Goal: Navigation & Orientation: Find specific page/section

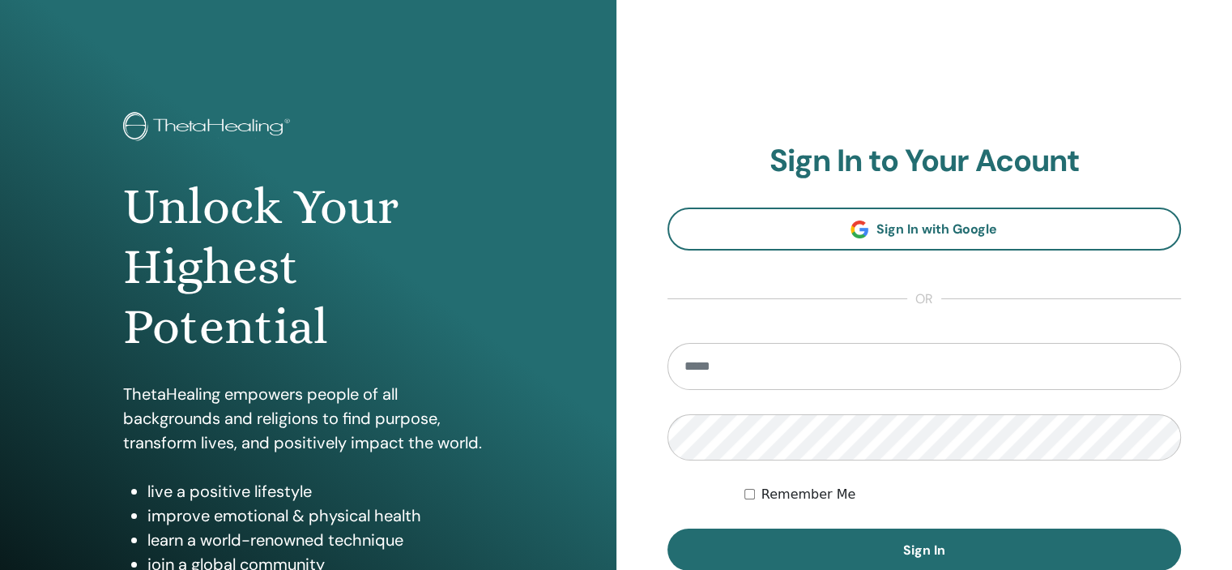
click at [800, 366] on input "email" at bounding box center [925, 366] width 515 height 47
type input "**********"
click at [801, 496] on label "Remember Me" at bounding box center [809, 494] width 95 height 19
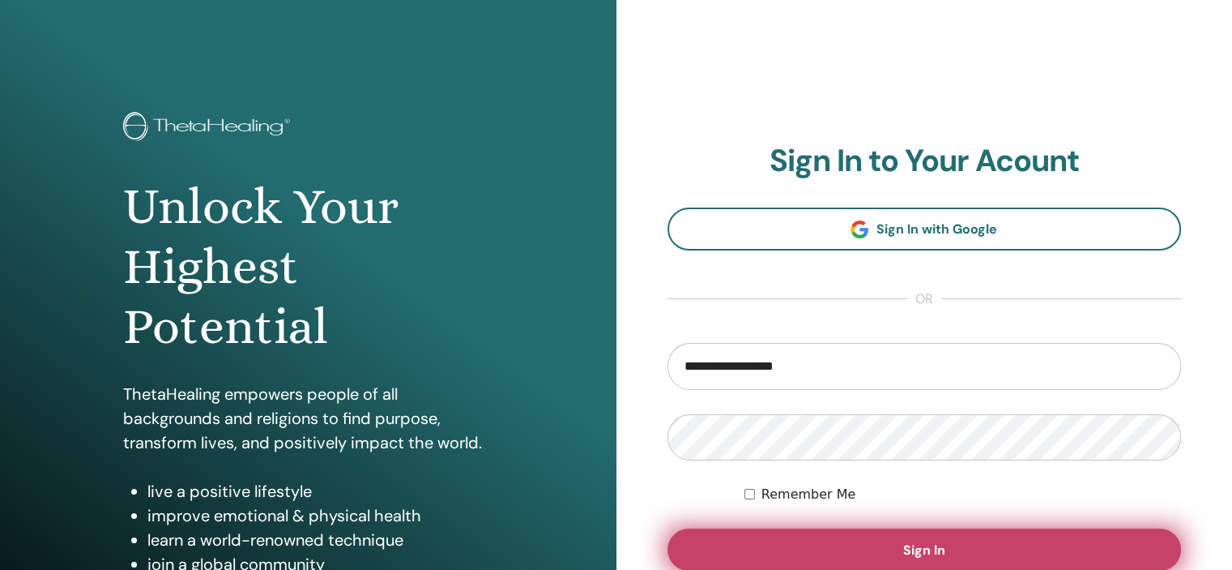
click at [911, 545] on span "Sign In" at bounding box center [924, 549] width 42 height 17
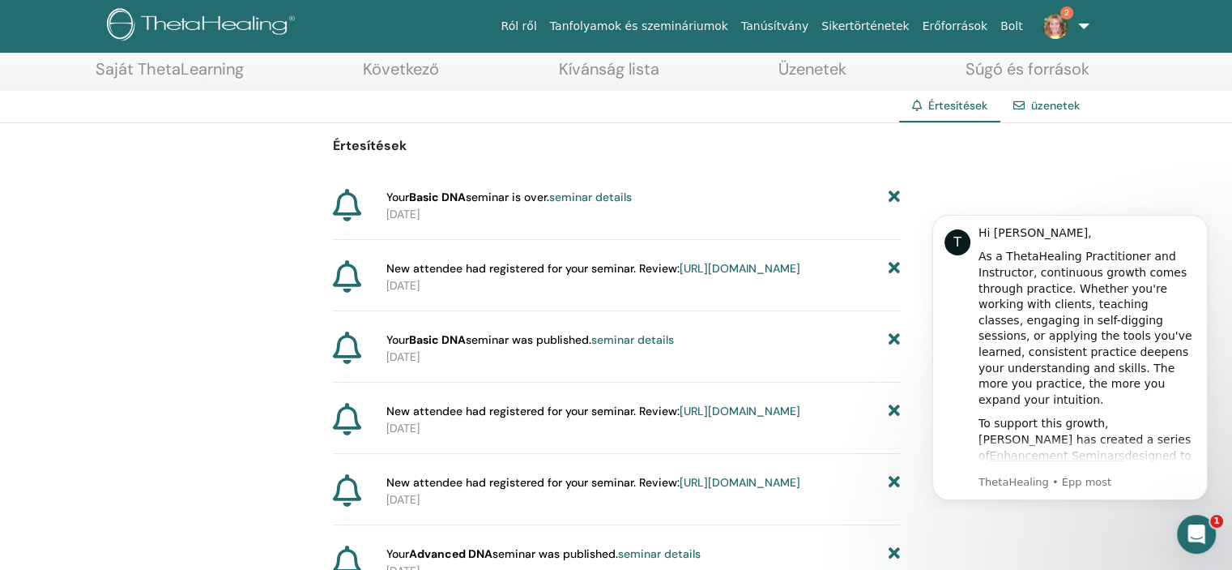
scroll to position [84, 0]
click at [1043, 455] on div "To support this growth, Vianna has created a series of Enhancement Seminars des…" at bounding box center [1087, 503] width 217 height 175
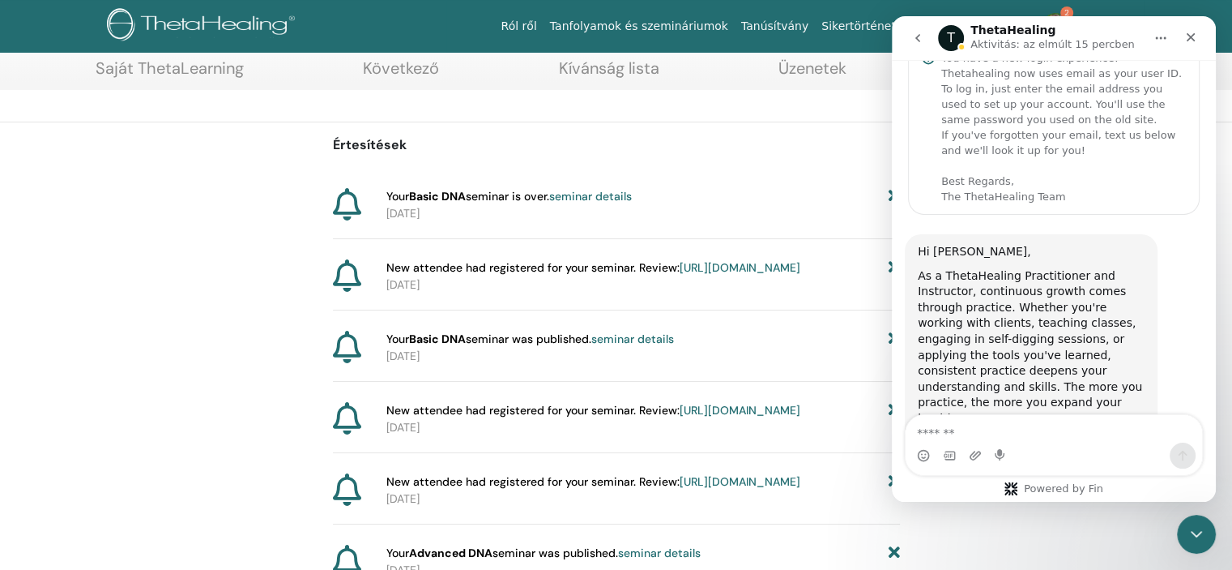
scroll to position [0, 0]
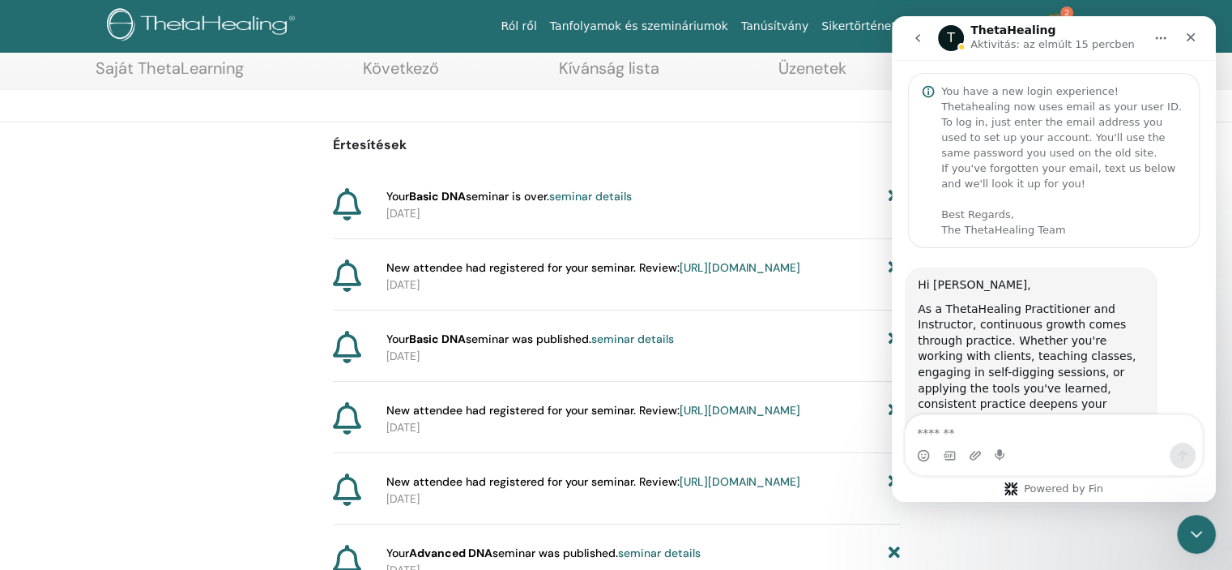
click at [844, 151] on p "Értesítések" at bounding box center [616, 144] width 567 height 19
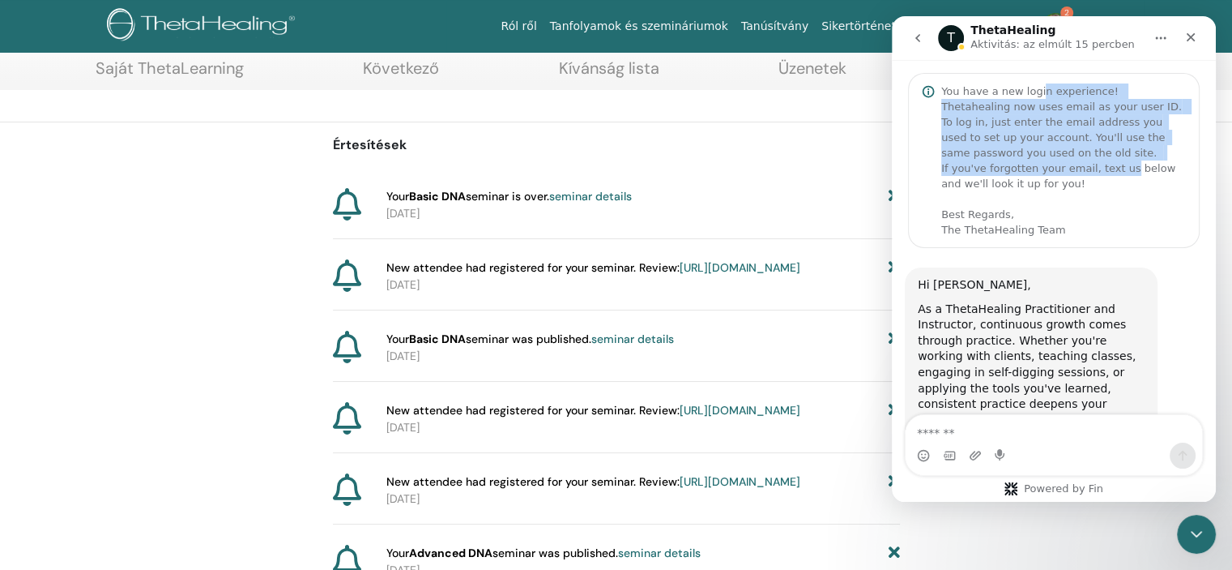
drag, startPoint x: 1036, startPoint y: 92, endPoint x: 1114, endPoint y: 164, distance: 106.6
click at [1114, 164] on div "You have a new login experience! Thetahealing now uses email as your user ID. T…" at bounding box center [1064, 160] width 245 height 154
click at [1110, 153] on div "You have a new login experience! Thetahealing now uses email as your user ID. T…" at bounding box center [1064, 160] width 245 height 154
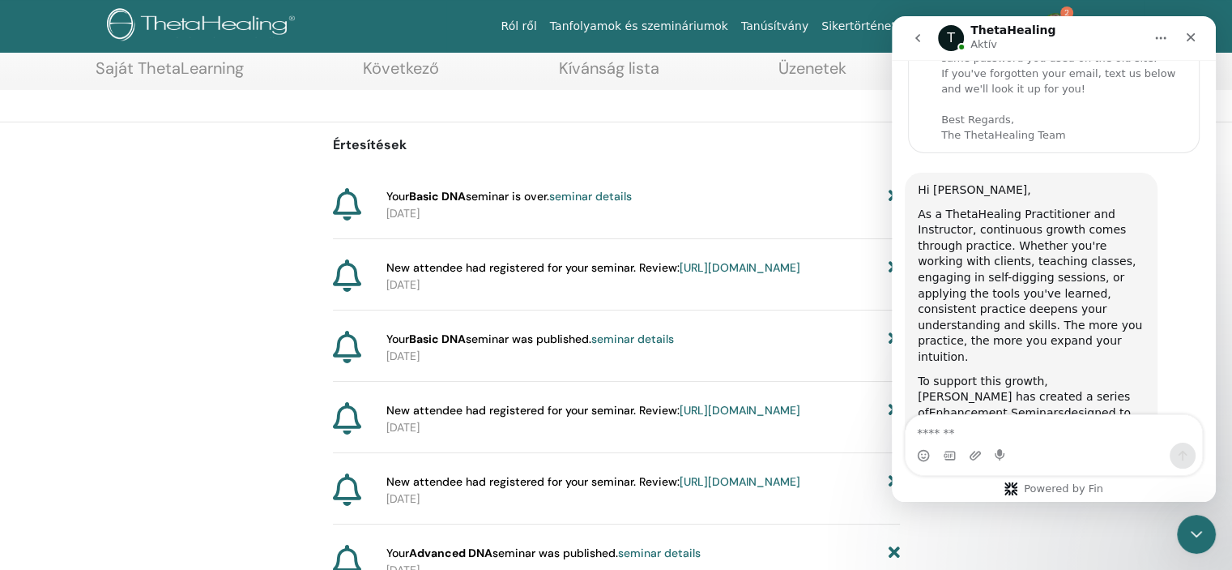
scroll to position [57, 0]
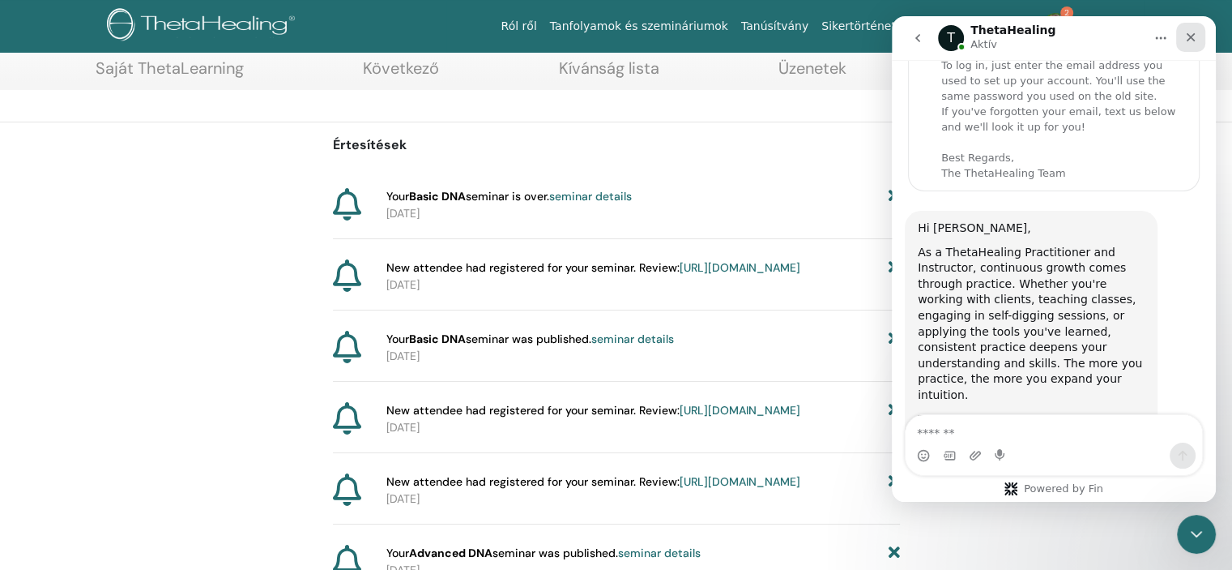
click at [1195, 32] on div "Bezárás" at bounding box center [1191, 37] width 29 height 29
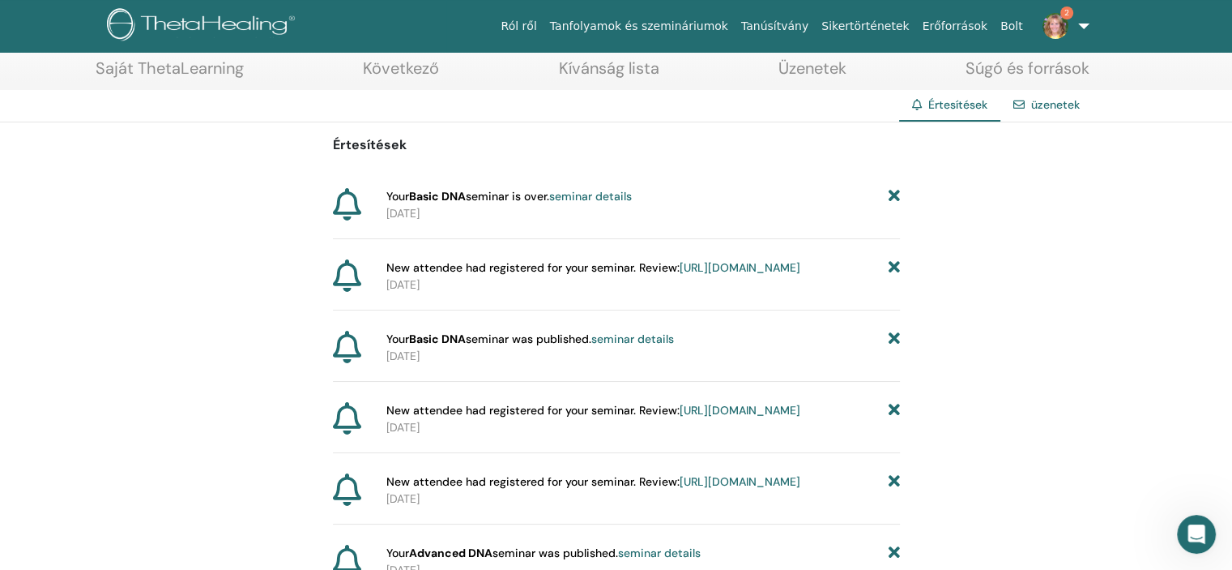
scroll to position [854, 0]
click at [809, 26] on link "Tanúsítvány" at bounding box center [775, 26] width 80 height 30
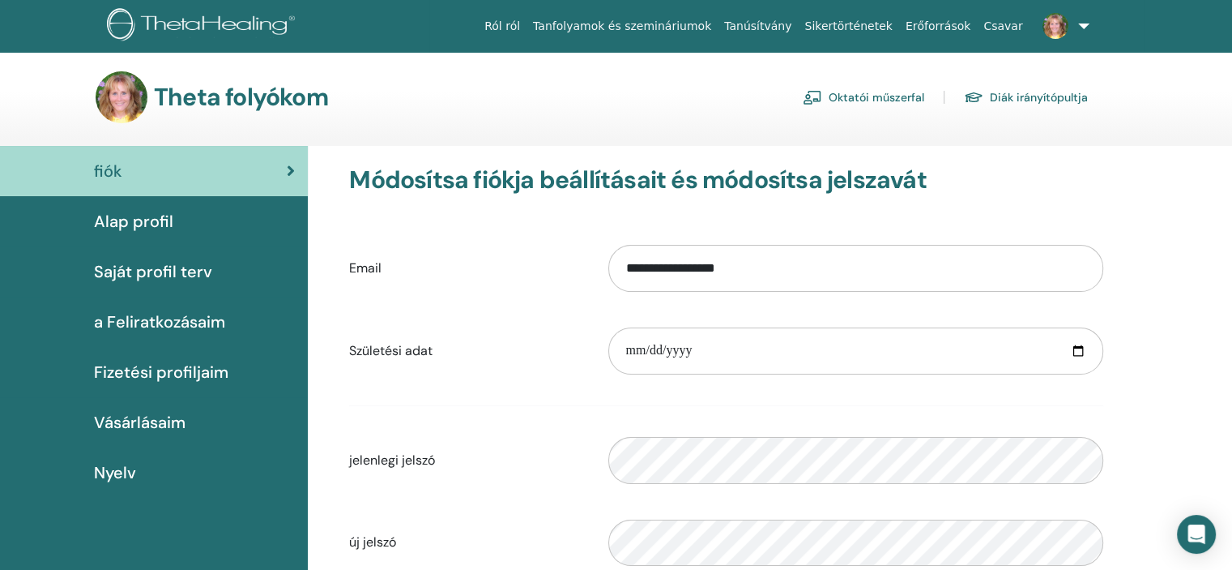
click at [185, 271] on font "Saját profil terv" at bounding box center [153, 271] width 118 height 21
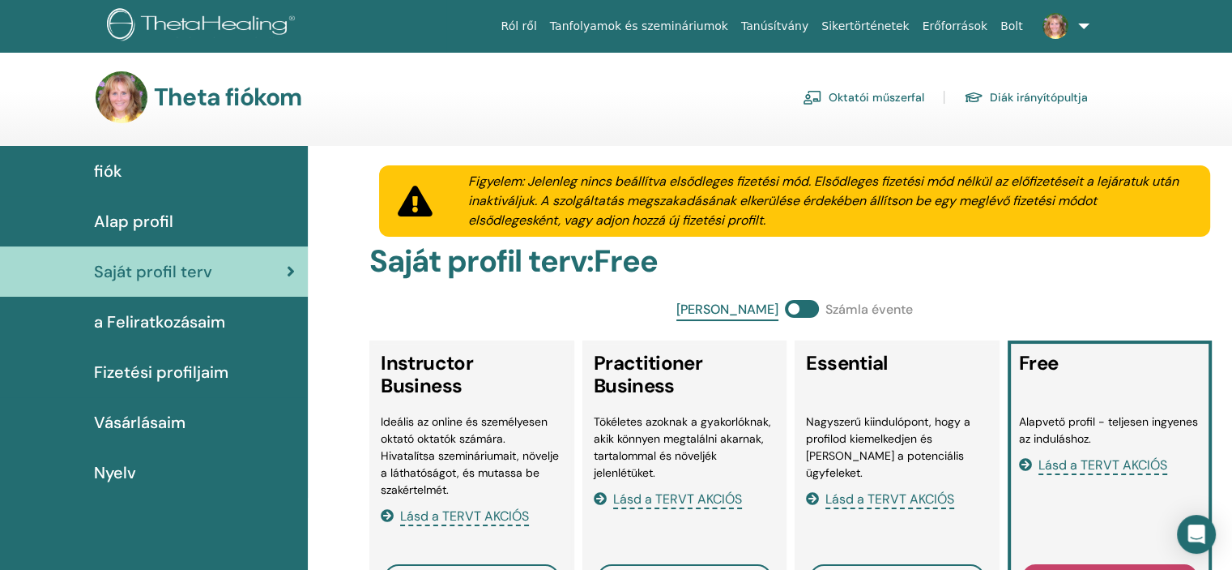
click at [149, 221] on span "Alap profil" at bounding box center [133, 221] width 79 height 24
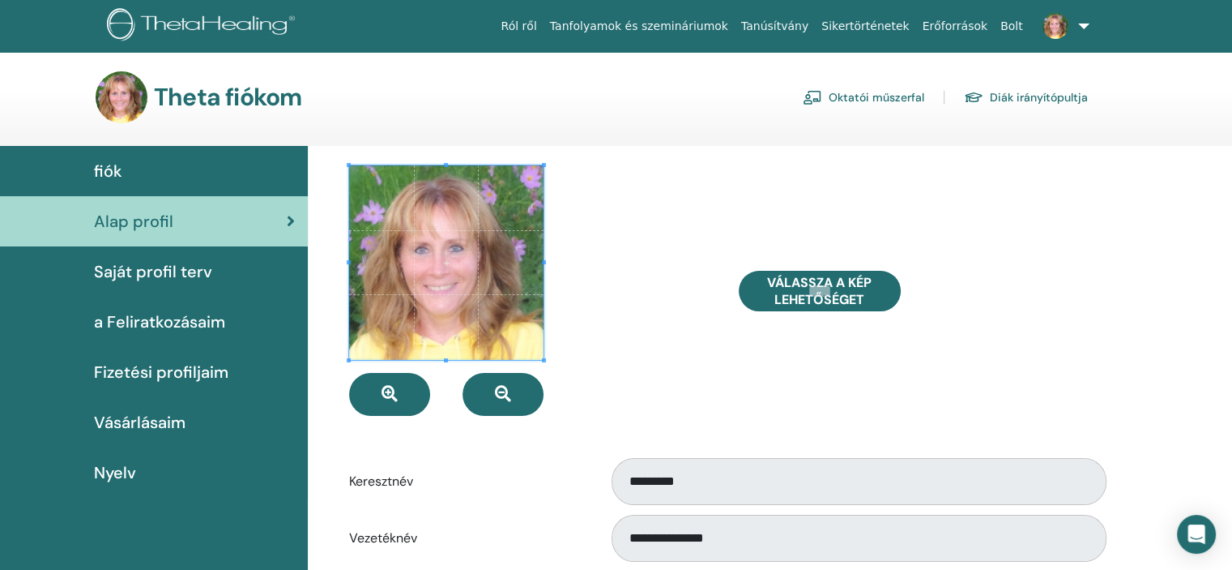
click at [885, 94] on link "Oktatói műszerfal" at bounding box center [864, 97] width 122 height 26
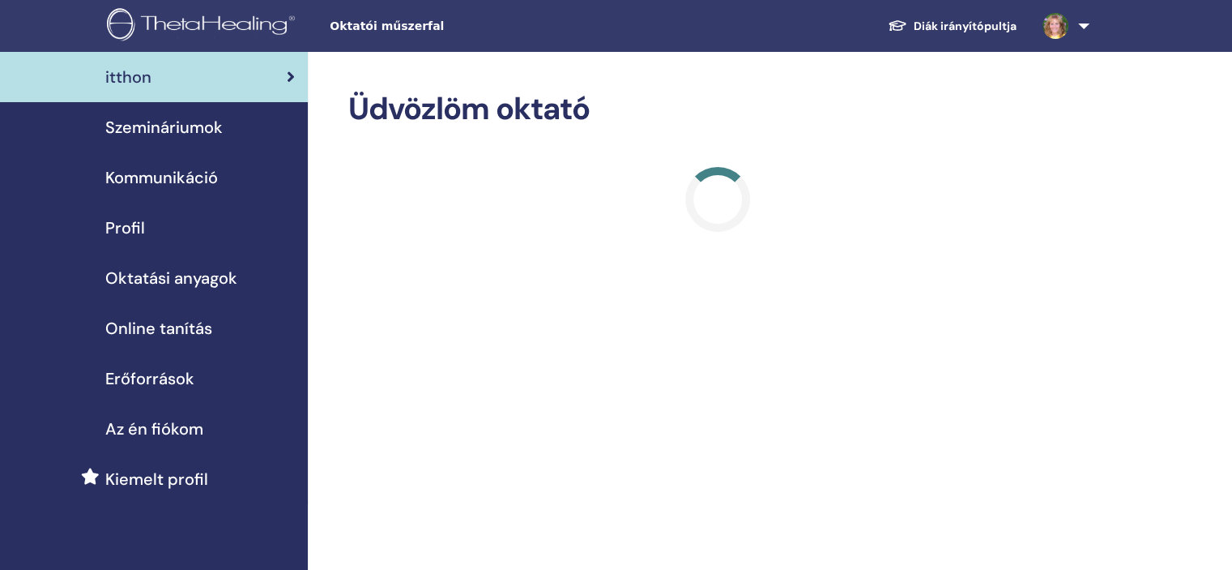
click at [164, 378] on span "Erőforrások" at bounding box center [149, 378] width 89 height 24
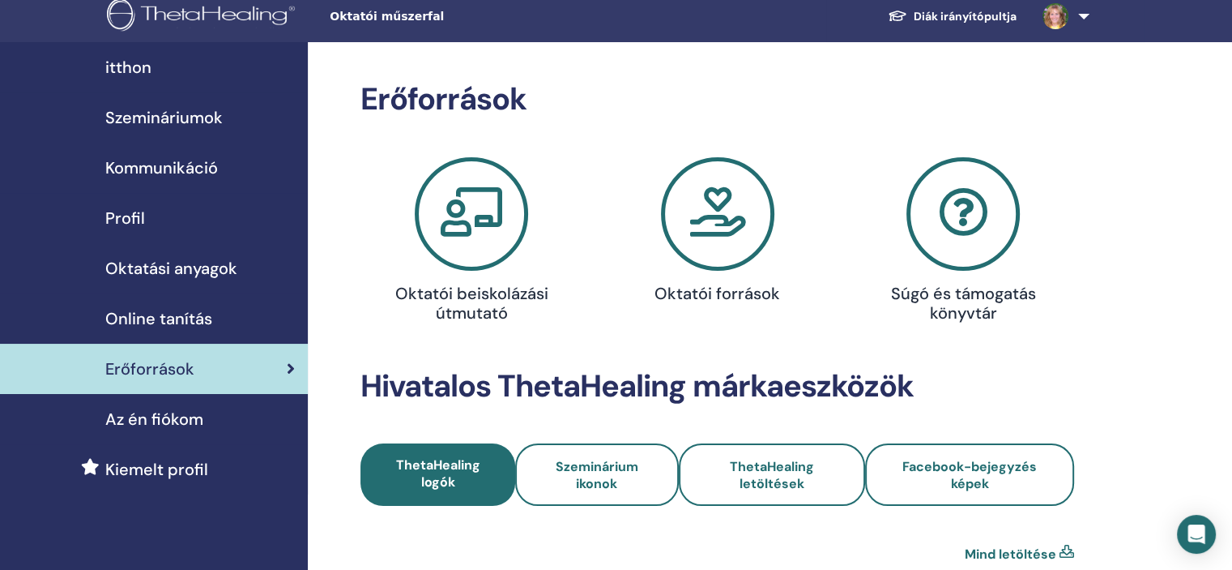
scroll to position [7, 0]
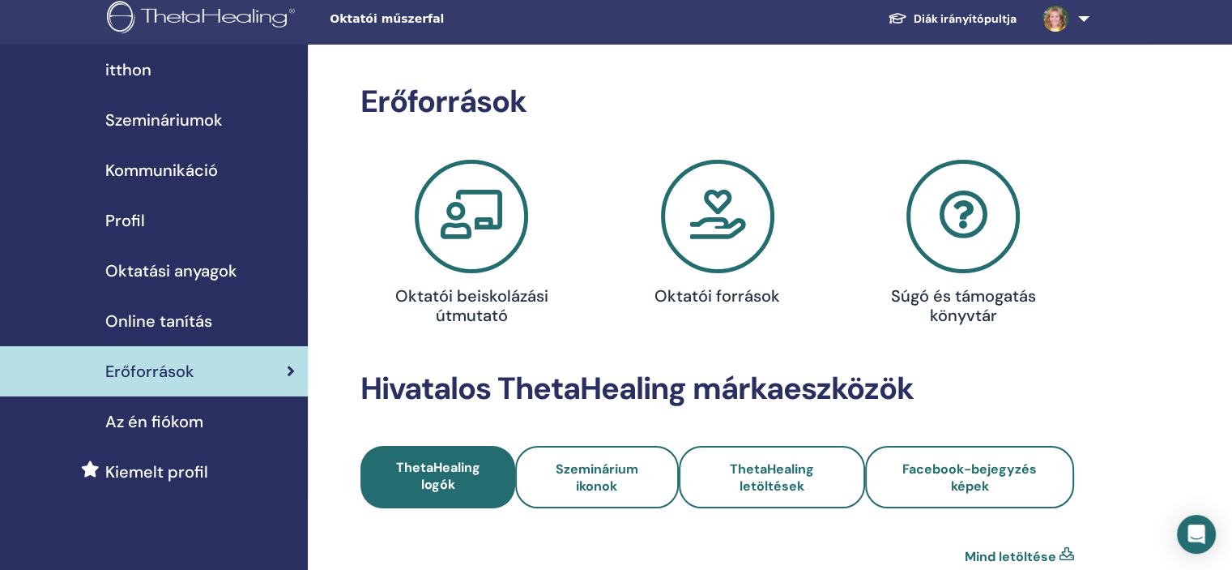
click at [139, 171] on span "Kommunikáció" at bounding box center [161, 170] width 113 height 24
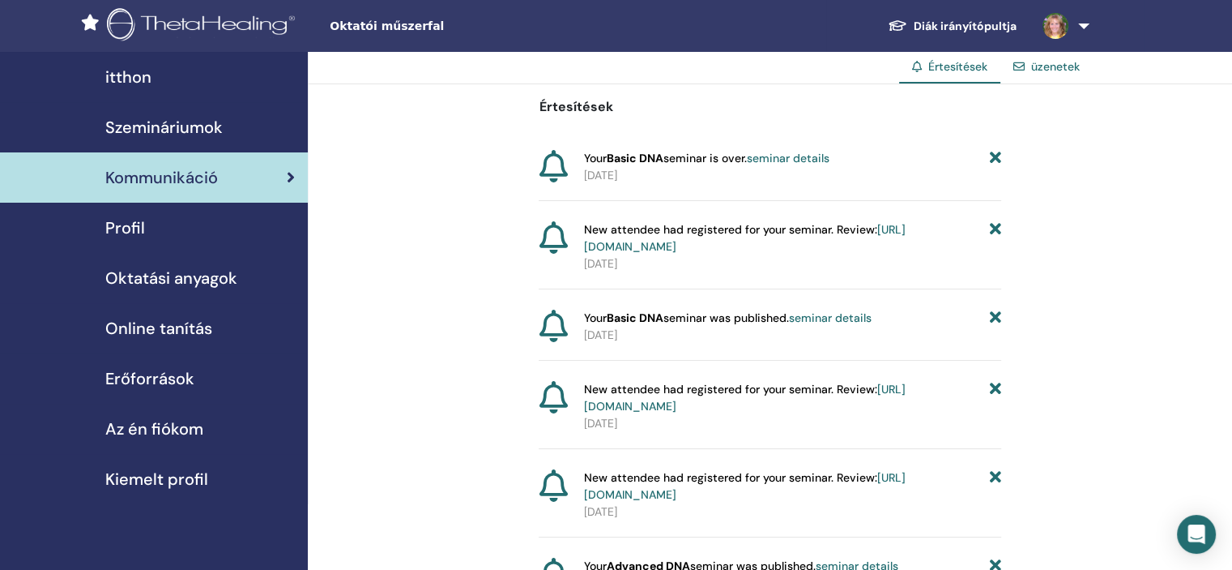
click at [130, 226] on span "Profil" at bounding box center [125, 228] width 40 height 24
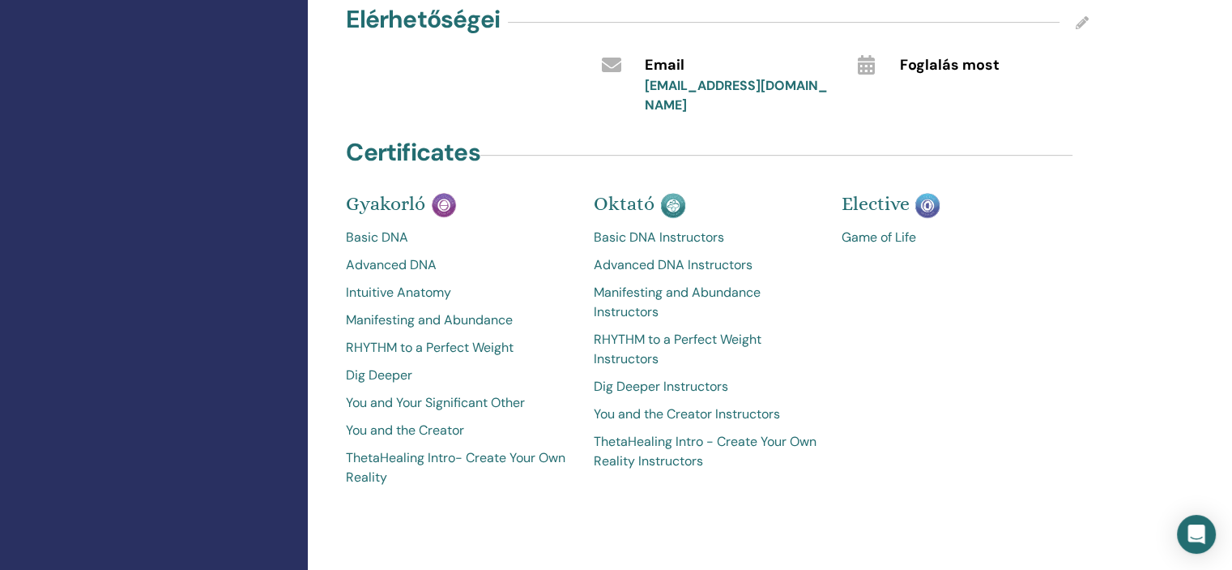
scroll to position [733, 0]
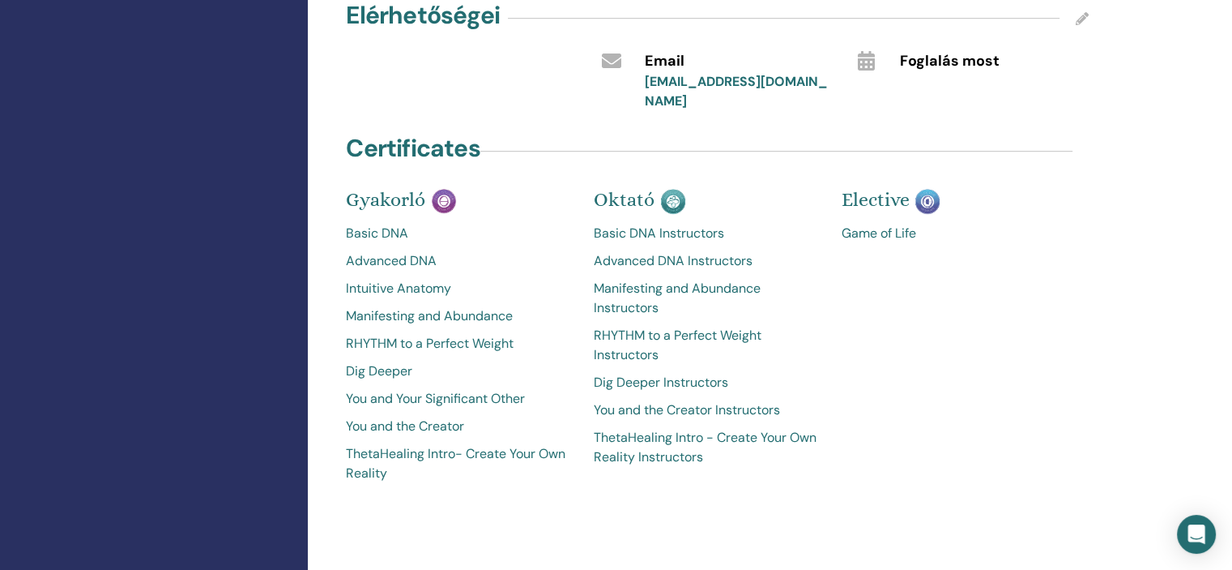
click at [635, 251] on link "Advanced DNA Instructors" at bounding box center [706, 260] width 224 height 19
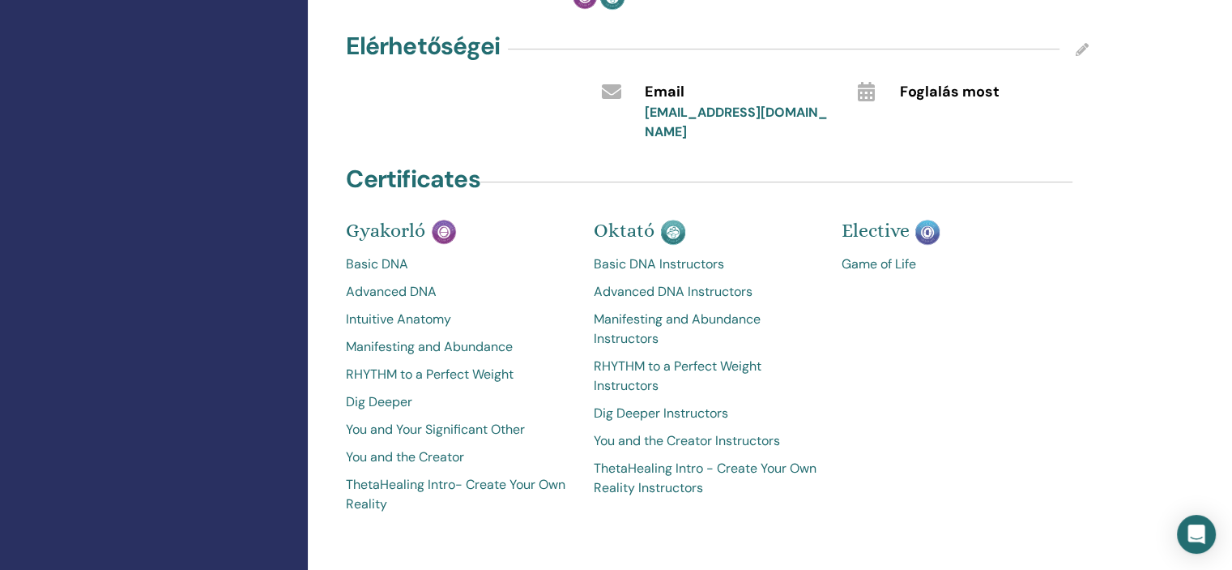
scroll to position [776, 0]
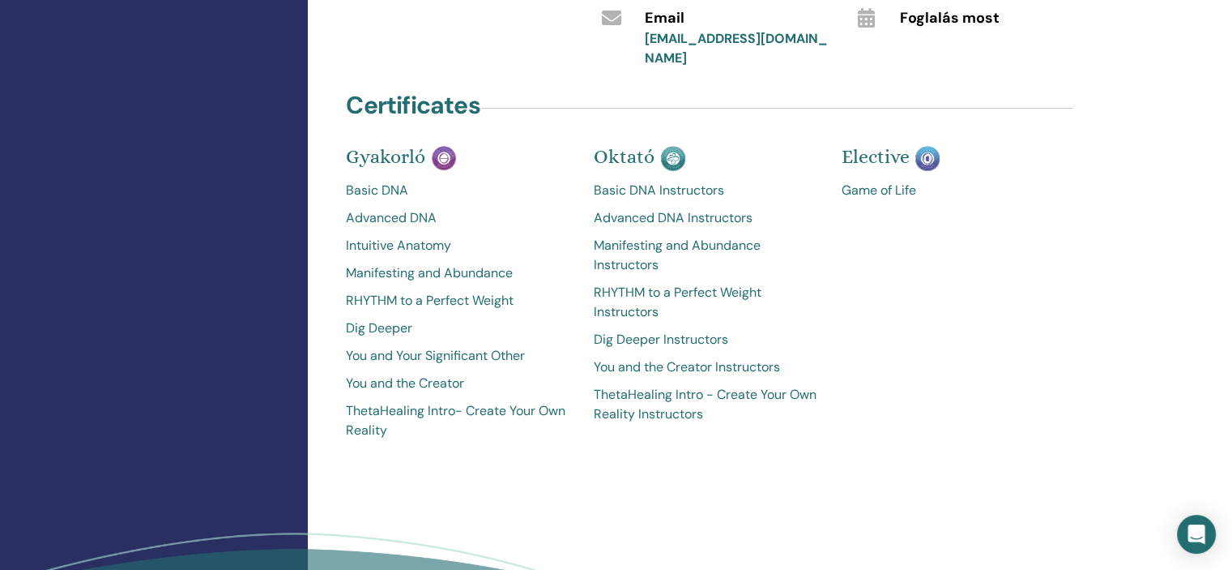
click at [647, 385] on link "ThetaHealing Intro - Create Your Own Reality Instructors" at bounding box center [706, 404] width 224 height 39
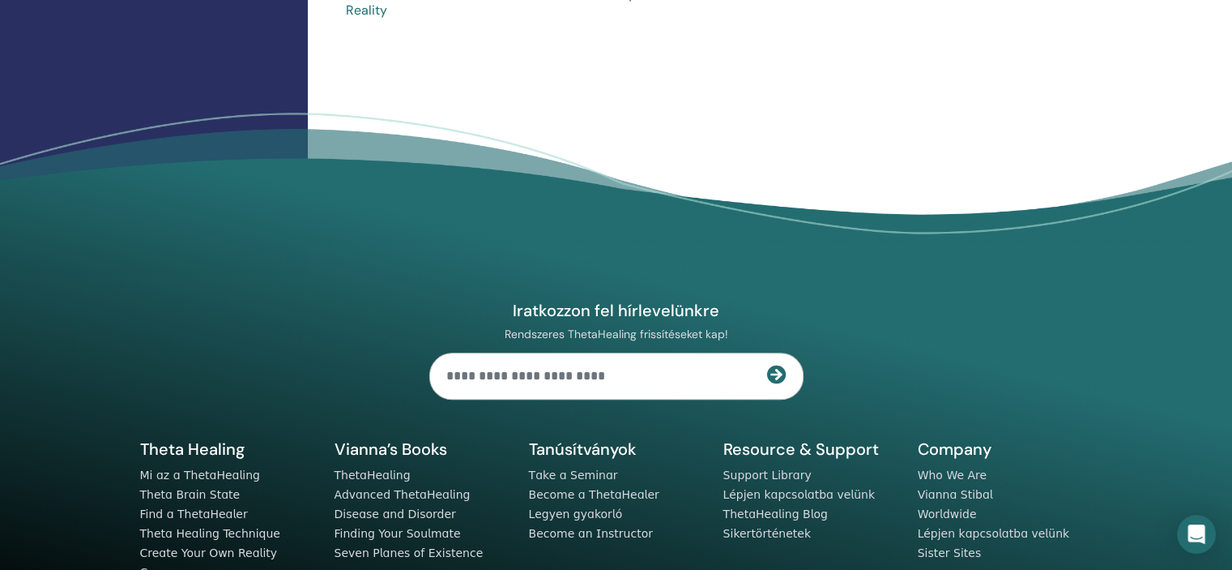
scroll to position [1225, 0]
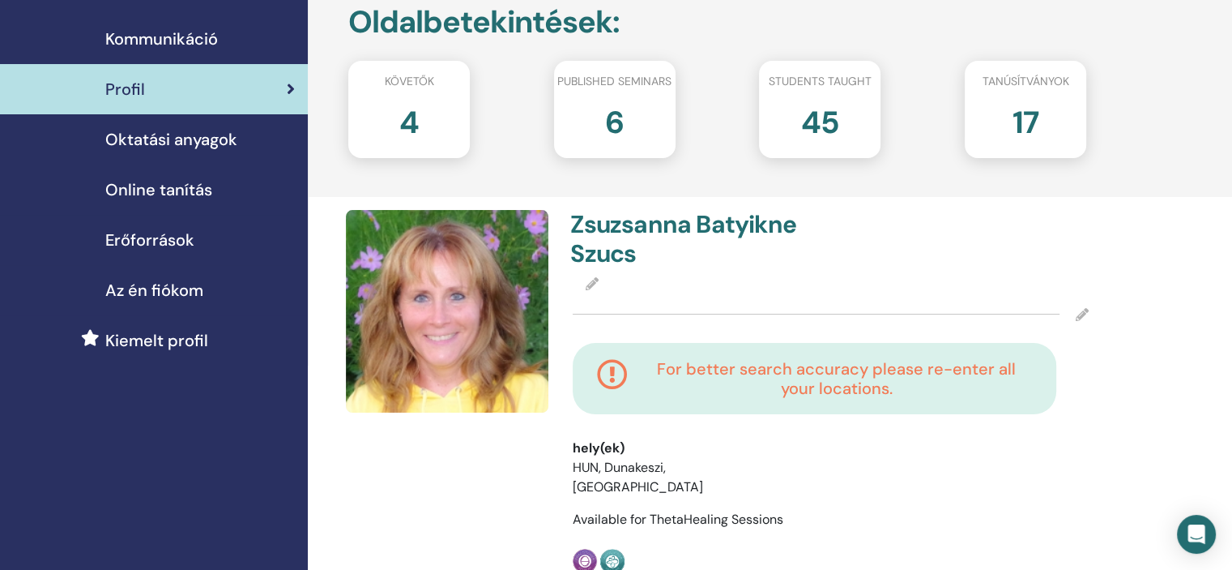
scroll to position [136, 0]
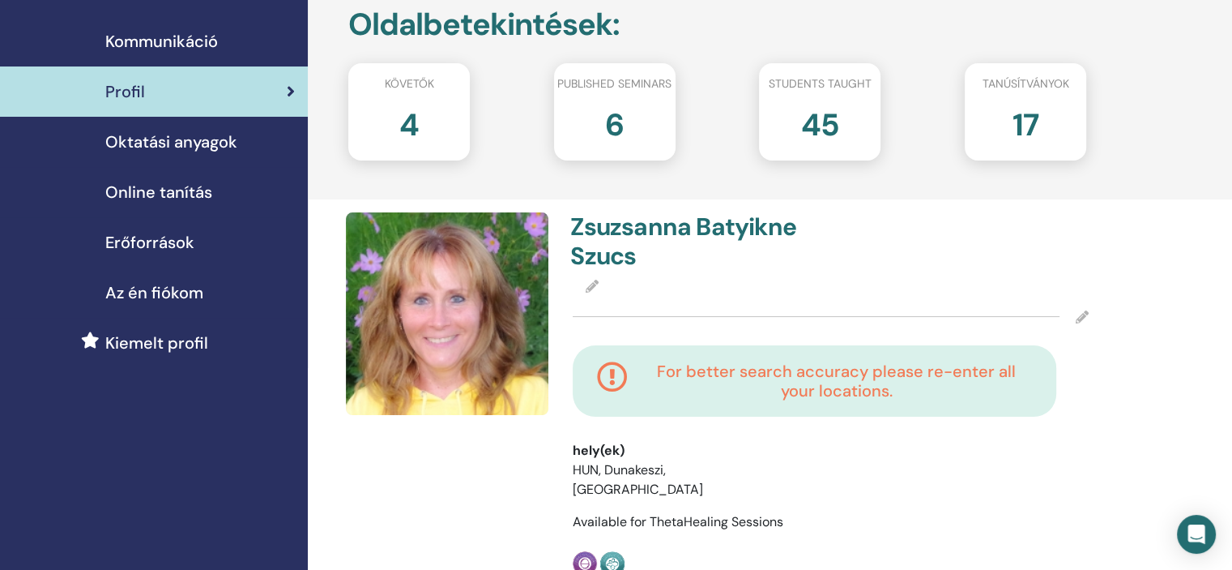
click at [137, 191] on span "Online tanítás" at bounding box center [158, 192] width 107 height 24
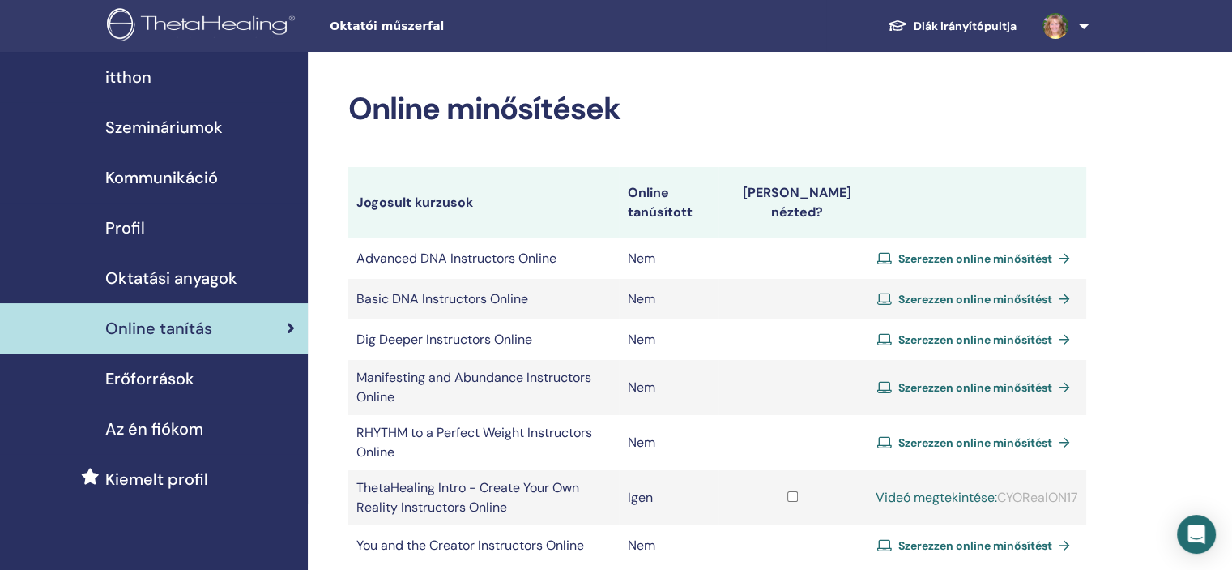
click at [133, 230] on span "Profil" at bounding box center [125, 228] width 40 height 24
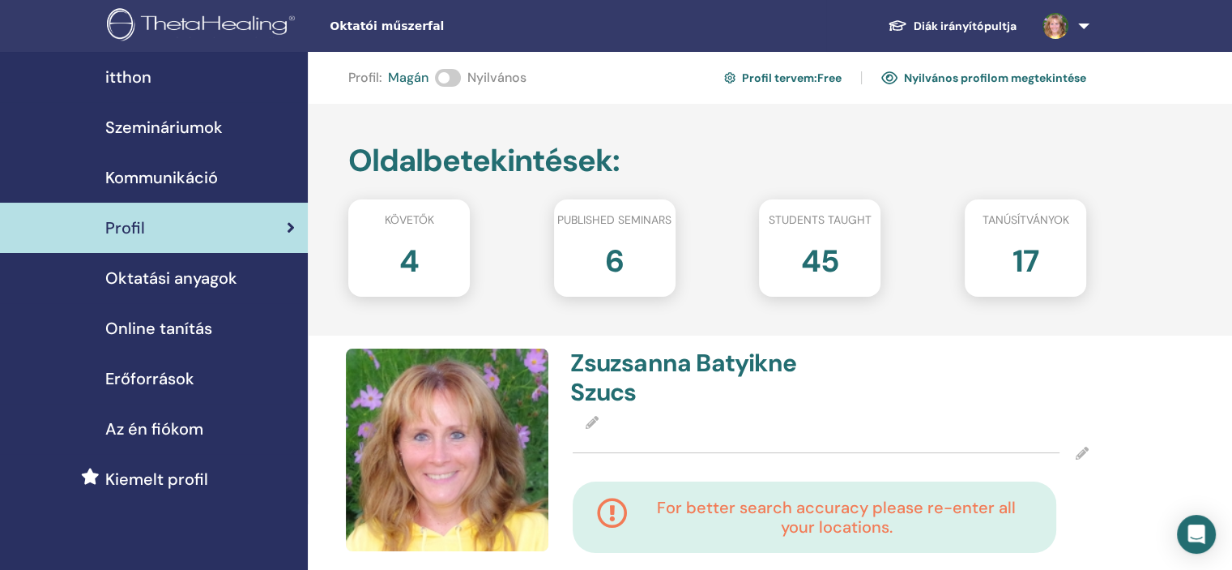
click at [1028, 219] on span "Tanúsítványok" at bounding box center [1025, 219] width 87 height 17
click at [182, 19] on img at bounding box center [204, 26] width 194 height 36
